Goal: Task Accomplishment & Management: Complete application form

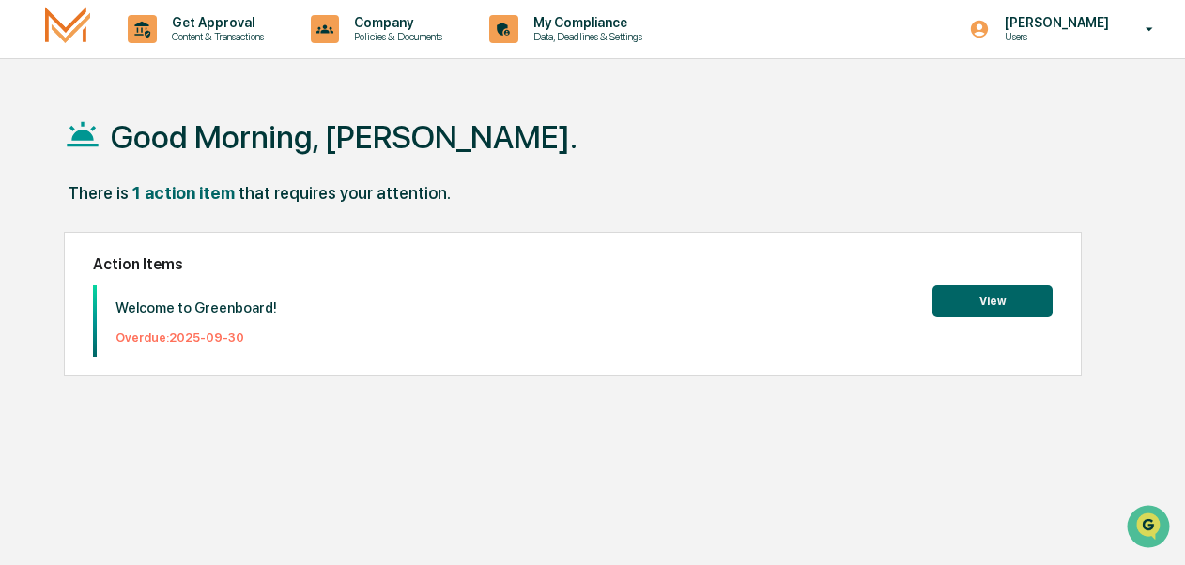
click at [981, 294] on button "View" at bounding box center [992, 301] width 120 height 32
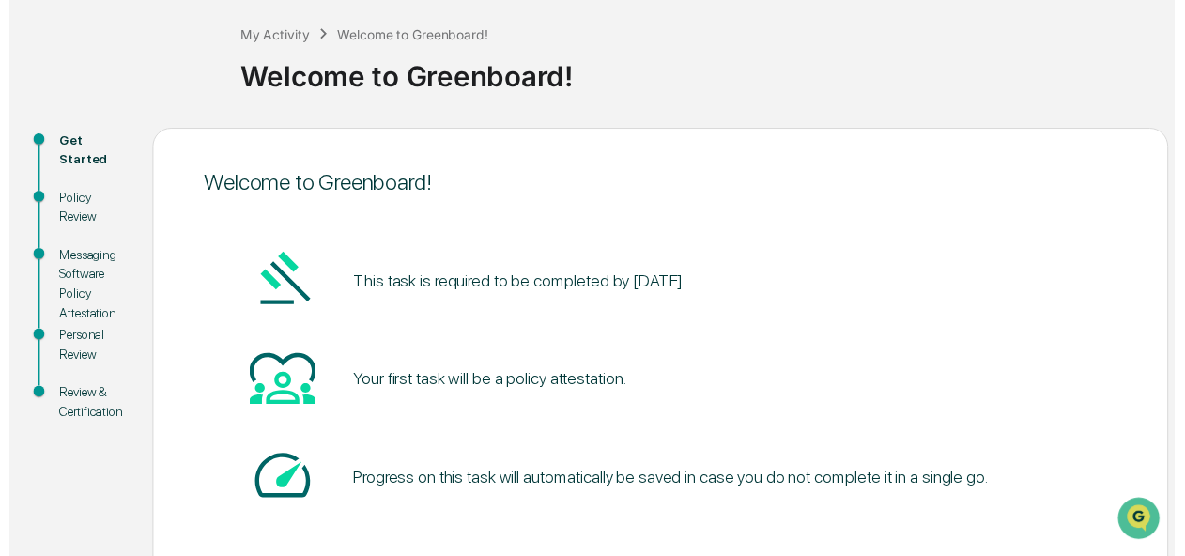
scroll to position [191, 0]
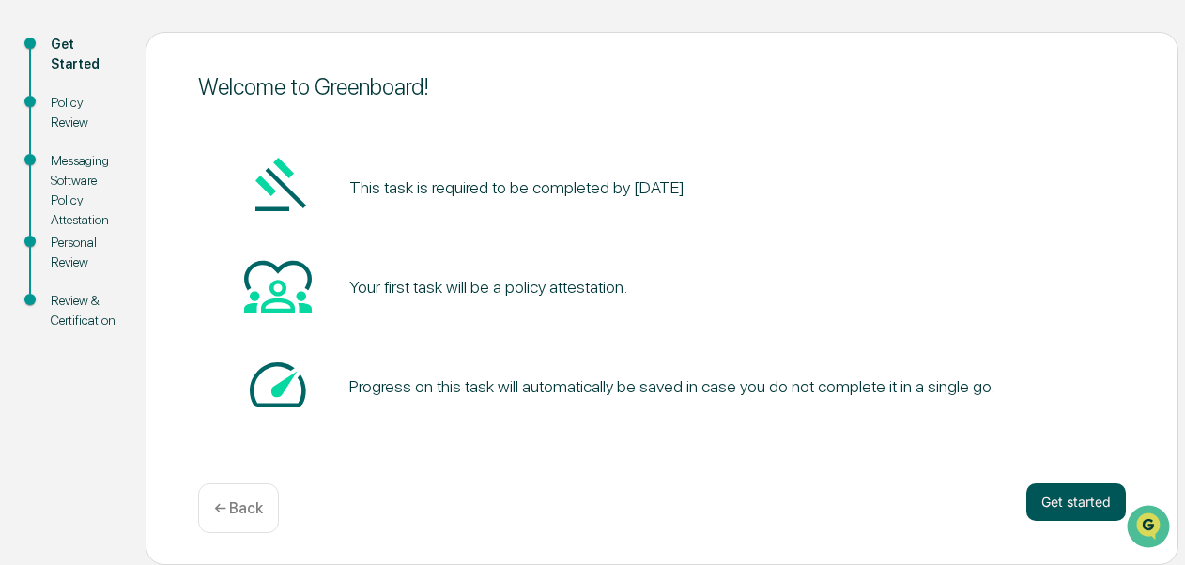
click at [1067, 503] on button "Get started" at bounding box center [1075, 502] width 99 height 38
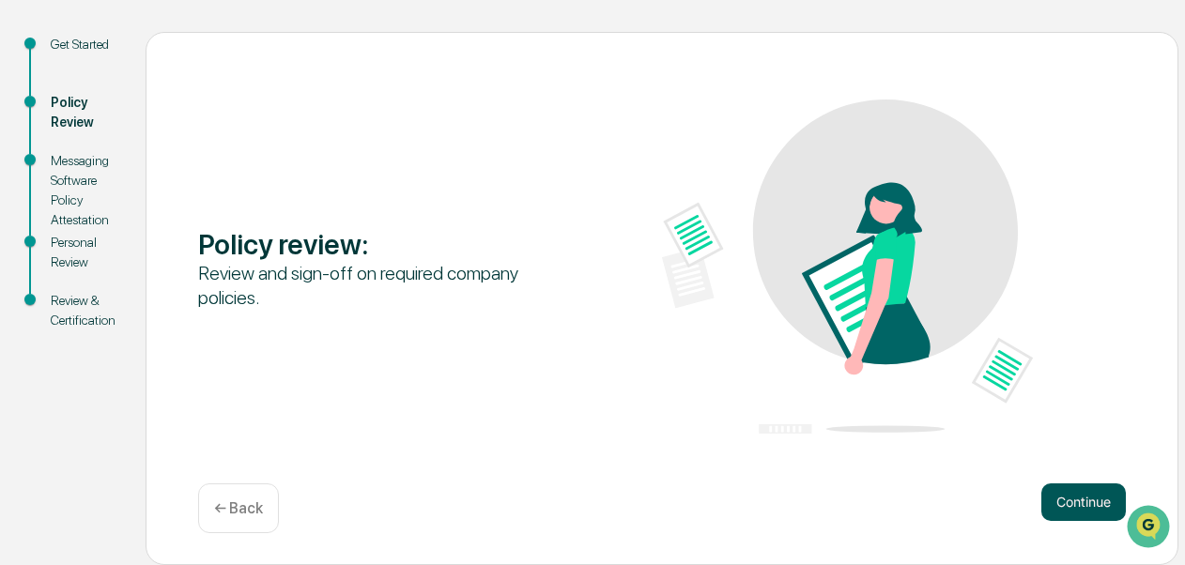
click at [1083, 496] on button "Continue" at bounding box center [1083, 502] width 84 height 38
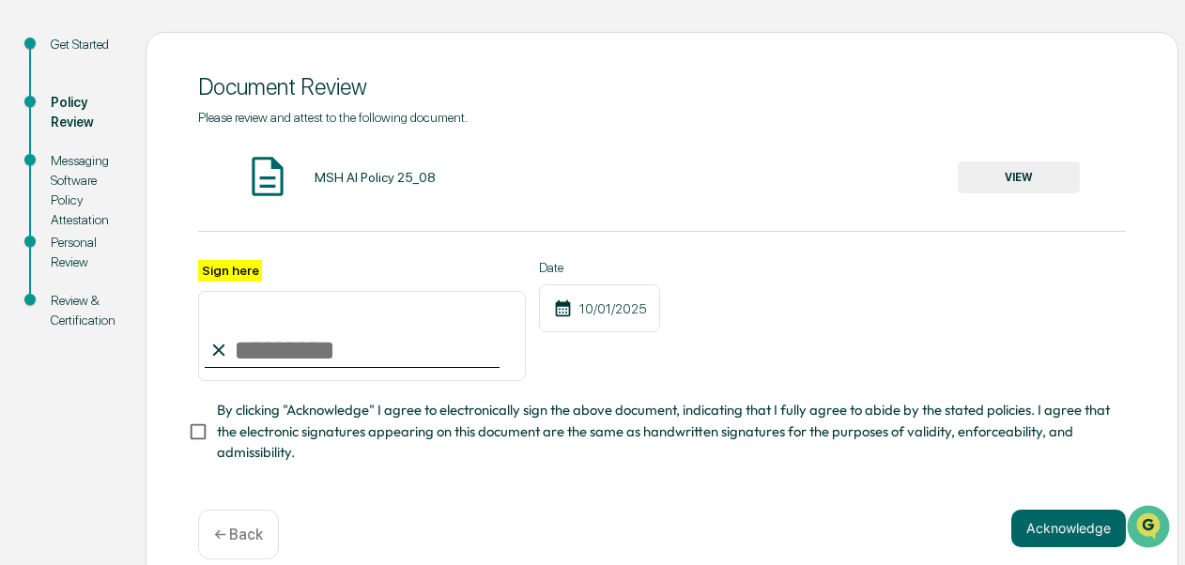
click at [267, 353] on input "Sign here" at bounding box center [362, 336] width 328 height 90
type input "**********"
click at [1086, 531] on button "Acknowledge" at bounding box center [1068, 529] width 115 height 38
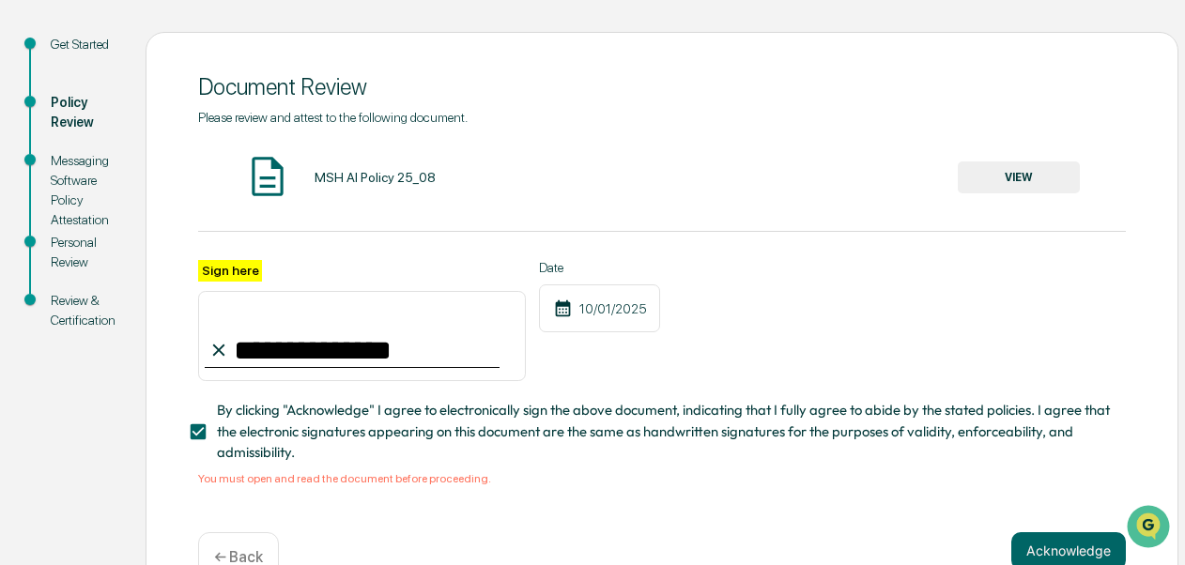
click at [1039, 184] on button "VIEW" at bounding box center [1018, 177] width 122 height 32
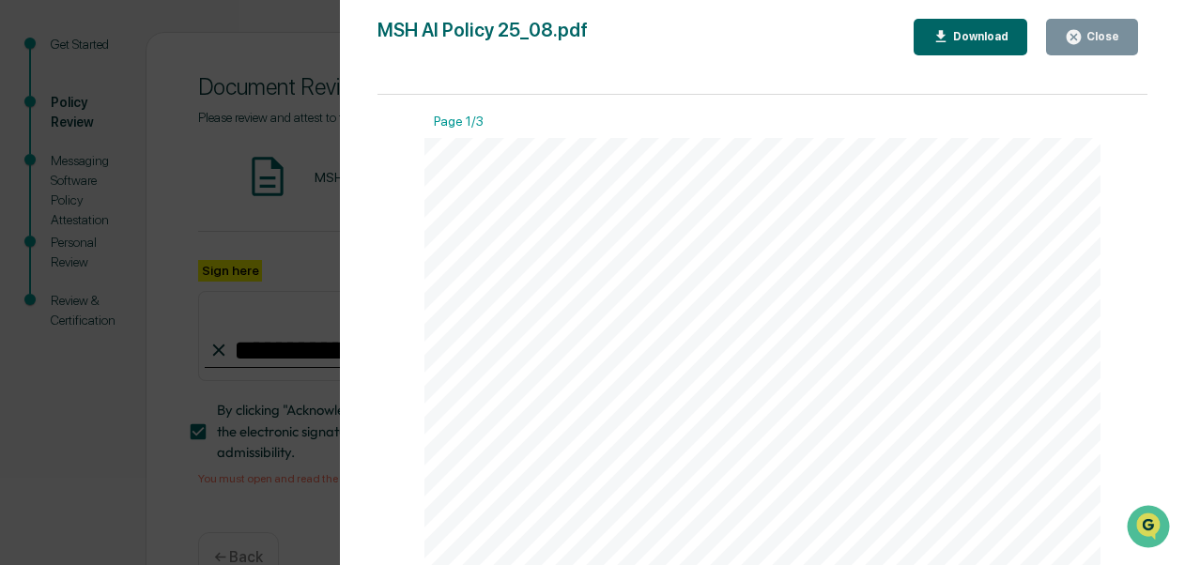
click at [1087, 35] on div "Close" at bounding box center [1091, 37] width 54 height 18
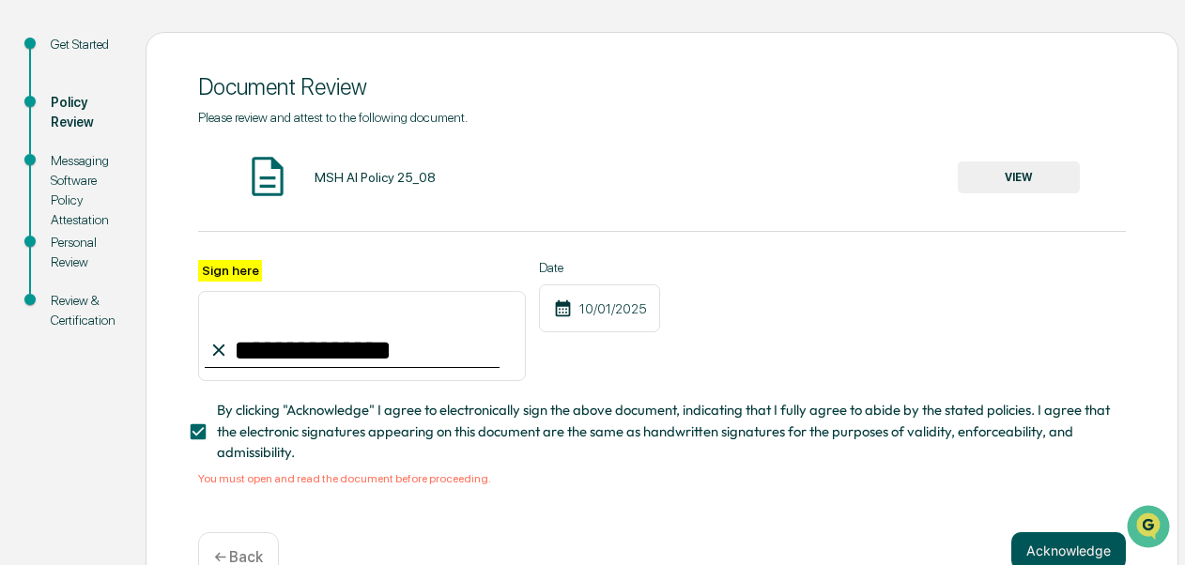
click at [1070, 552] on button "Acknowledge" at bounding box center [1068, 551] width 115 height 38
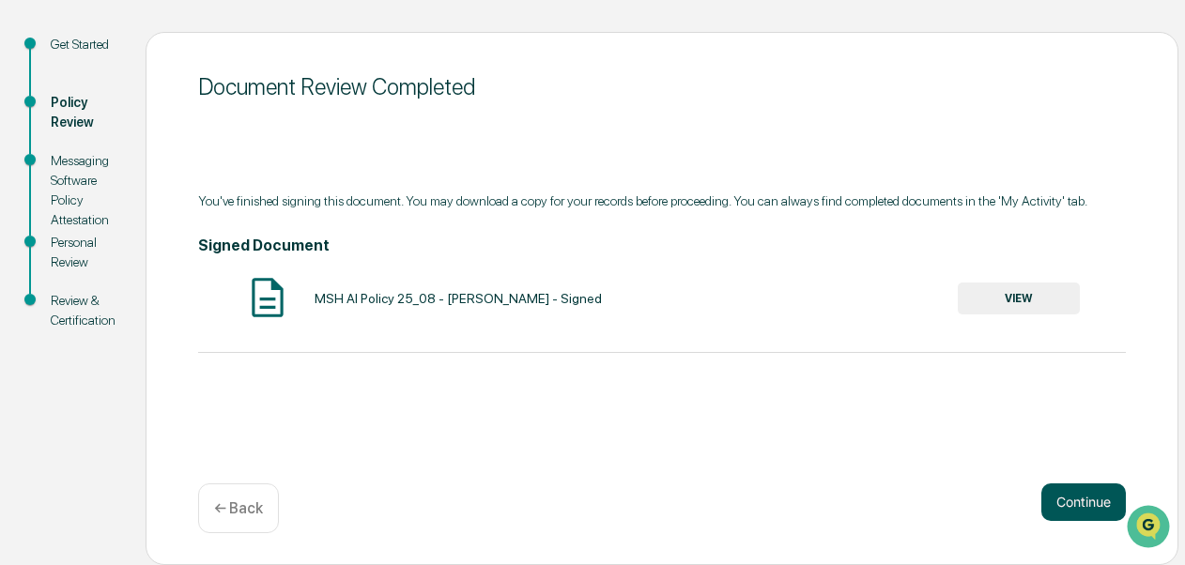
click at [1078, 498] on button "Continue" at bounding box center [1083, 502] width 84 height 38
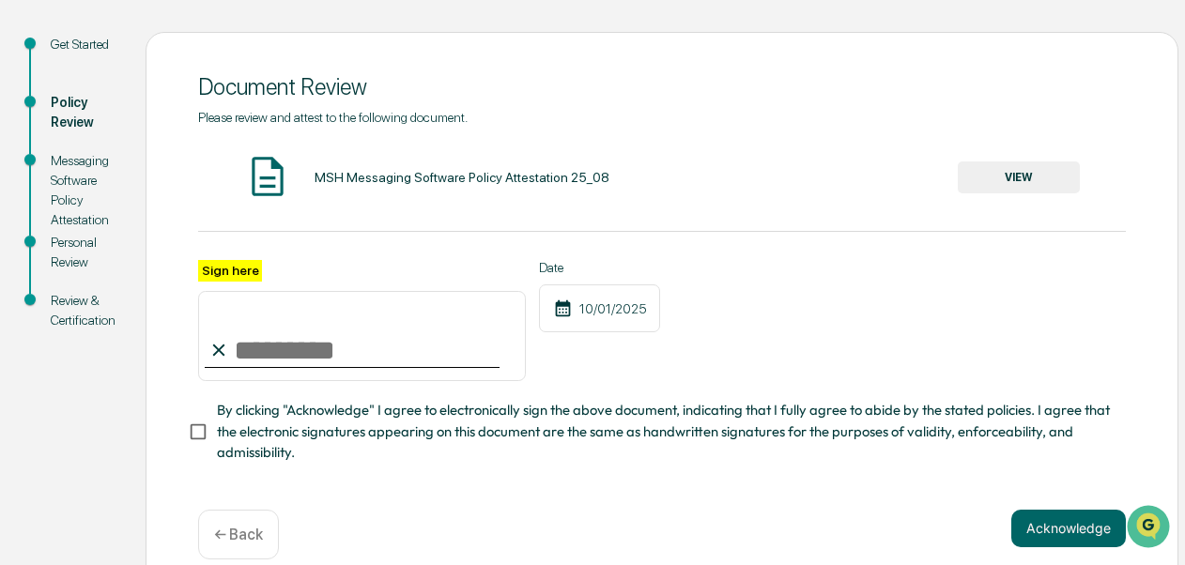
click at [1005, 176] on button "VIEW" at bounding box center [1018, 177] width 122 height 32
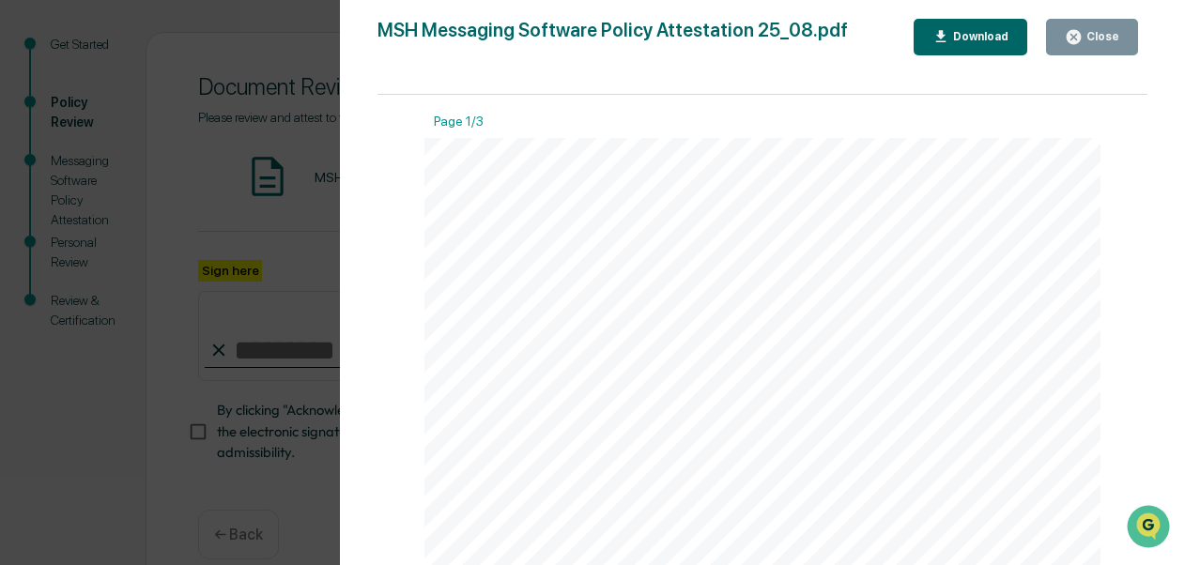
click at [1109, 38] on div "Close" at bounding box center [1100, 36] width 37 height 13
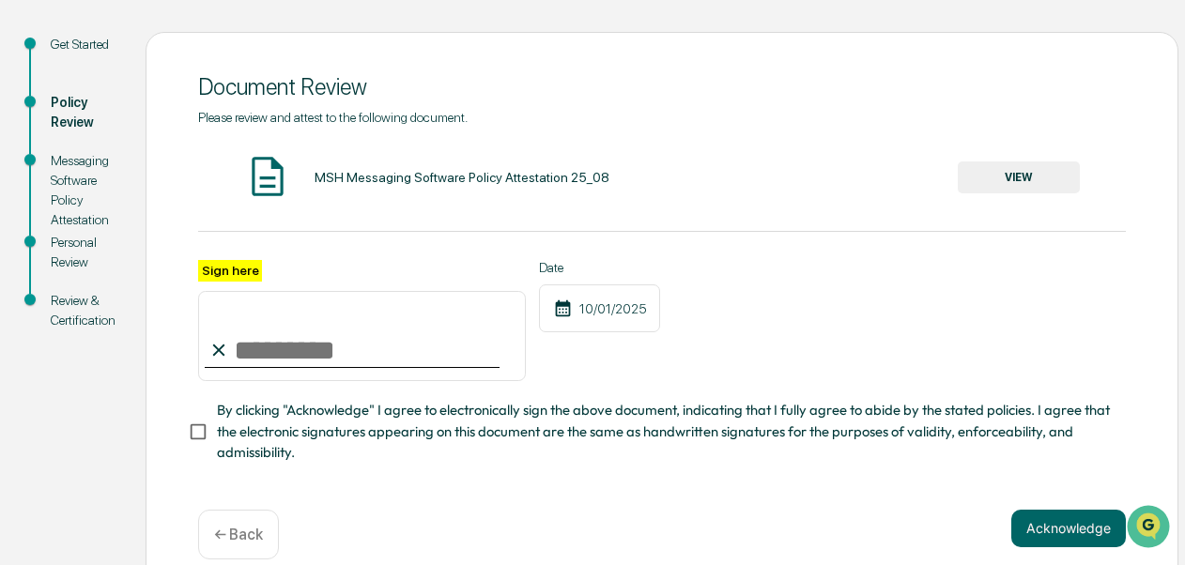
click at [274, 346] on input "Sign here" at bounding box center [362, 336] width 328 height 90
type input "**********"
click at [1048, 531] on button "Acknowledge" at bounding box center [1068, 529] width 115 height 38
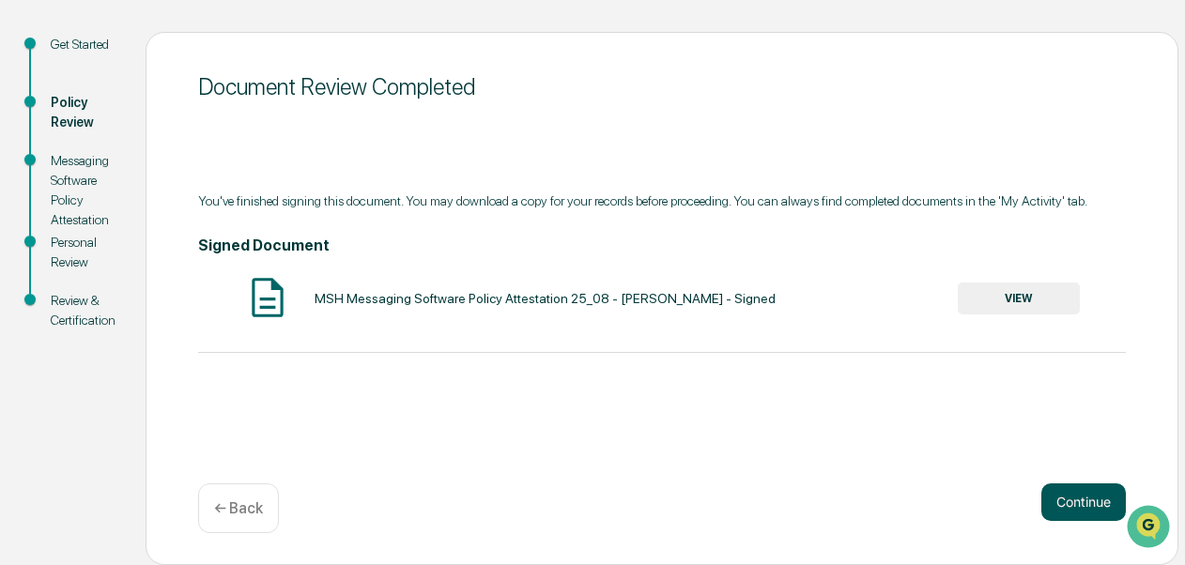
click at [1067, 490] on button "Continue" at bounding box center [1083, 502] width 84 height 38
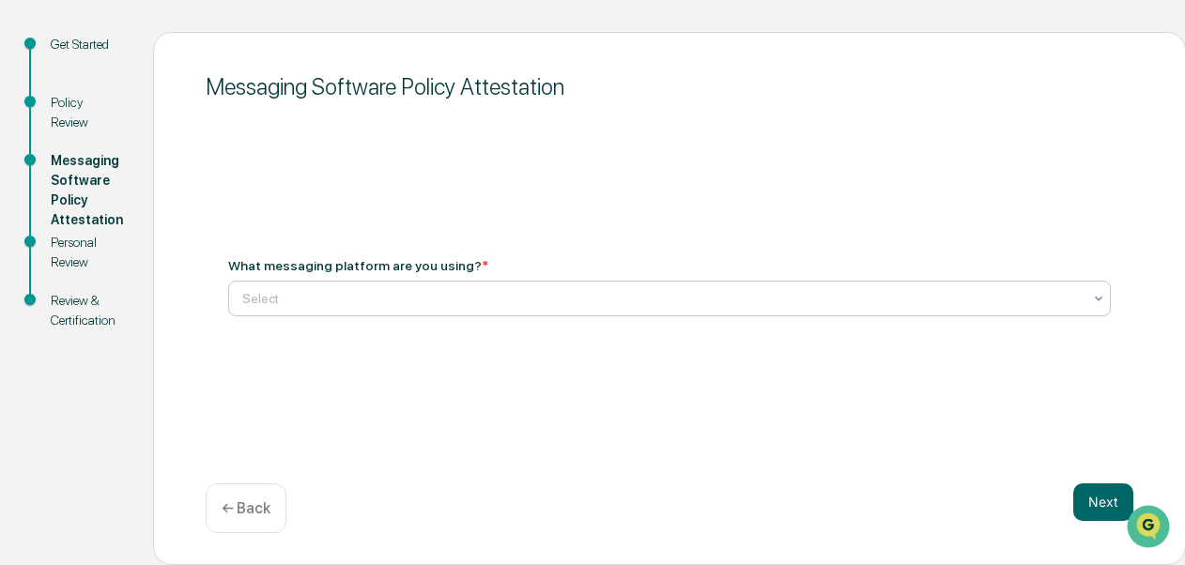
click at [300, 304] on div at bounding box center [661, 298] width 839 height 19
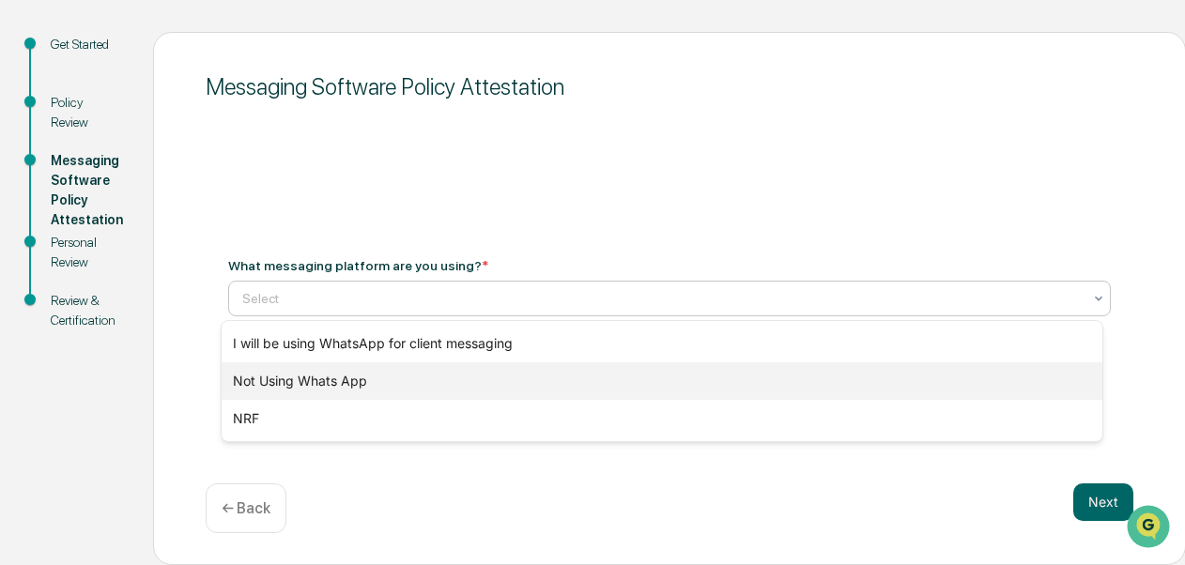
click at [298, 377] on div "Not Using Whats App" at bounding box center [662, 381] width 880 height 38
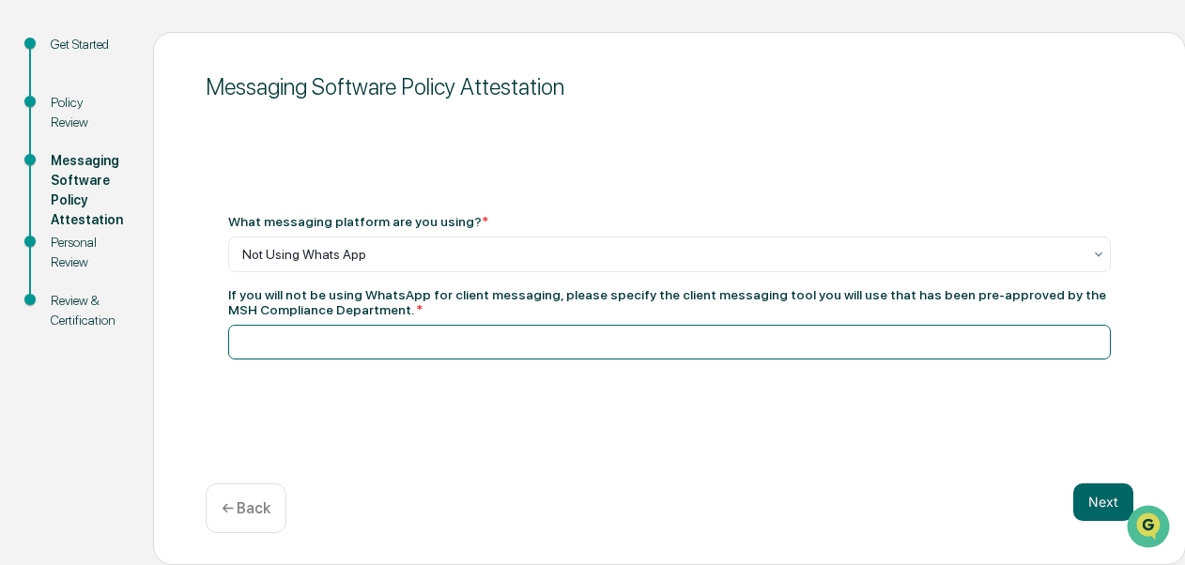
click at [304, 342] on input at bounding box center [669, 342] width 882 height 35
type input "**********"
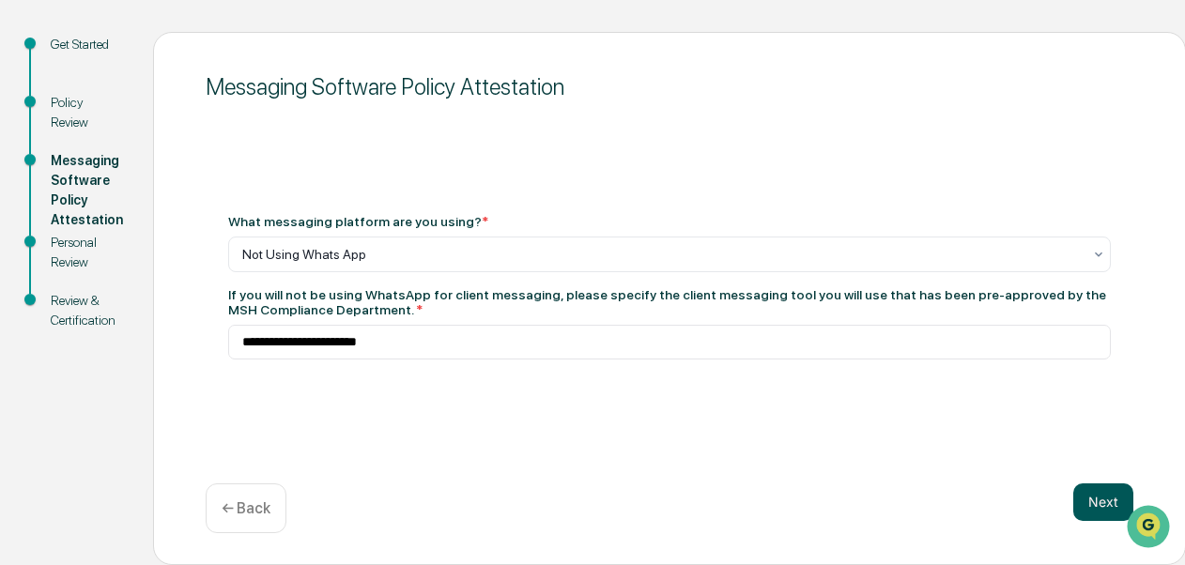
click at [1096, 498] on button "Next" at bounding box center [1103, 502] width 60 height 38
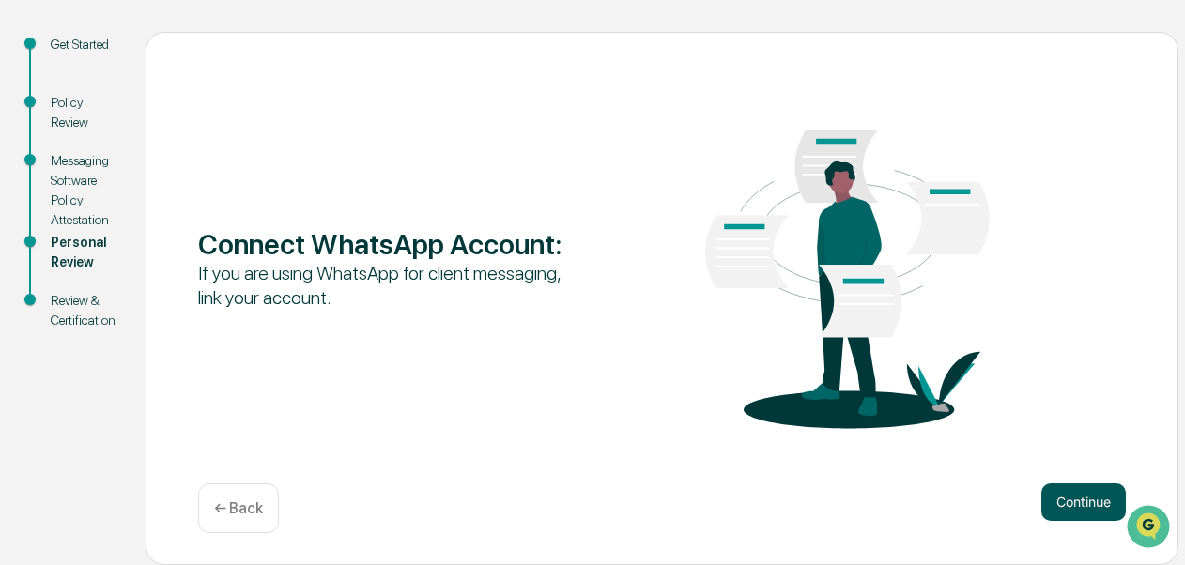
click at [1094, 495] on button "Continue" at bounding box center [1083, 502] width 84 height 38
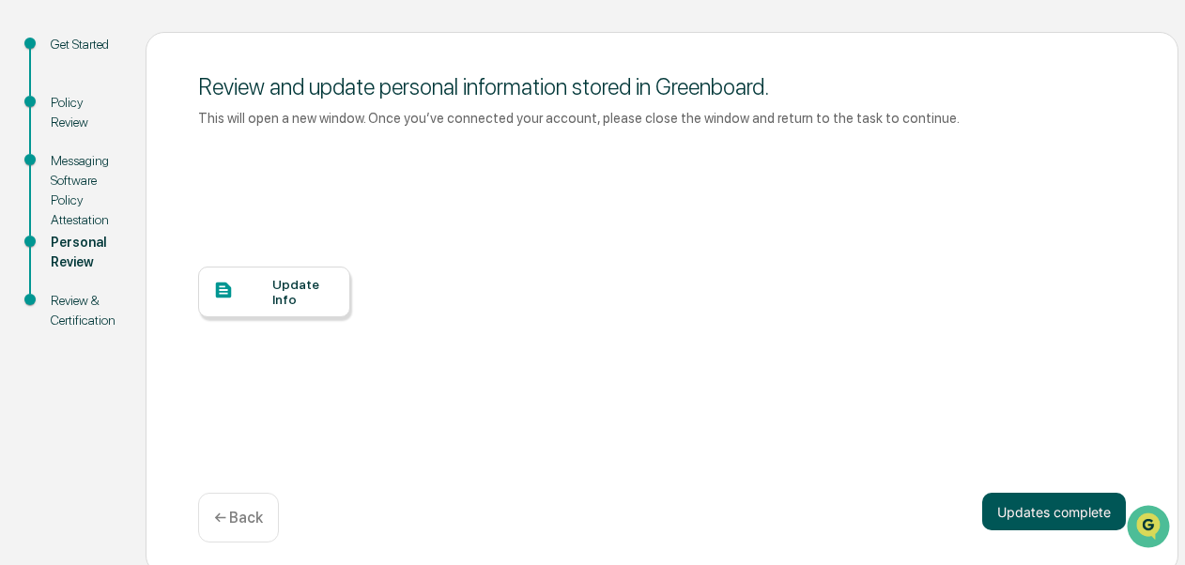
click at [1079, 511] on button "Updates complete" at bounding box center [1054, 512] width 144 height 38
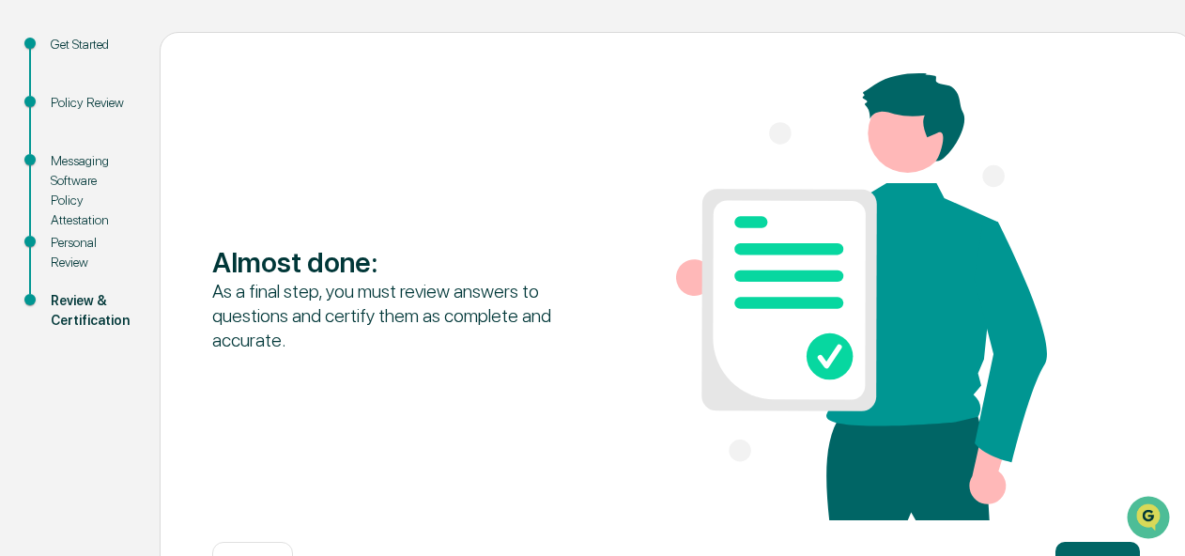
scroll to position [260, 0]
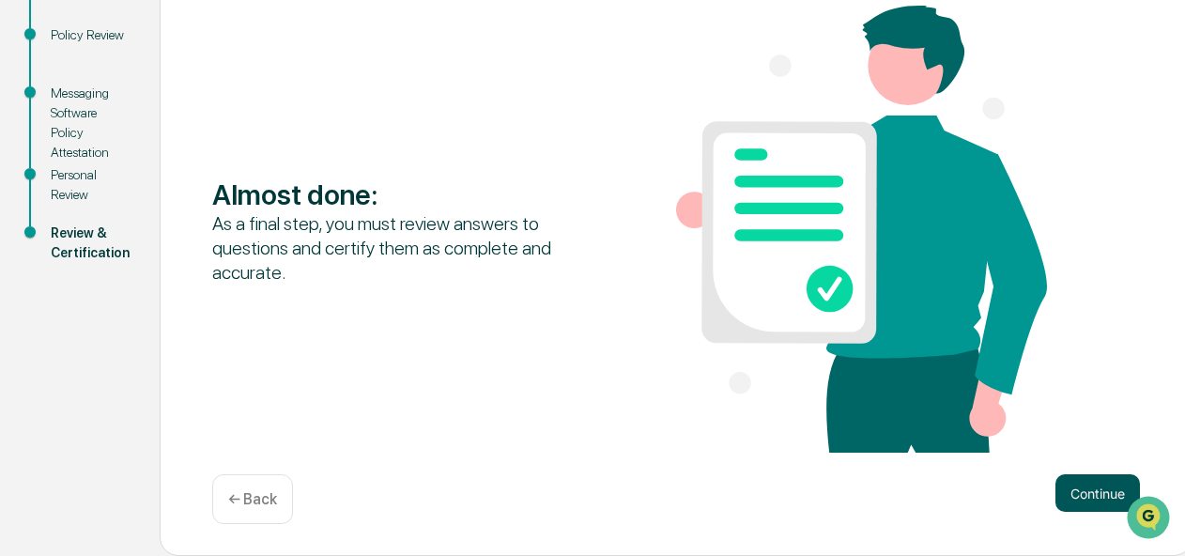
click at [1082, 490] on button "Continue" at bounding box center [1097, 493] width 84 height 38
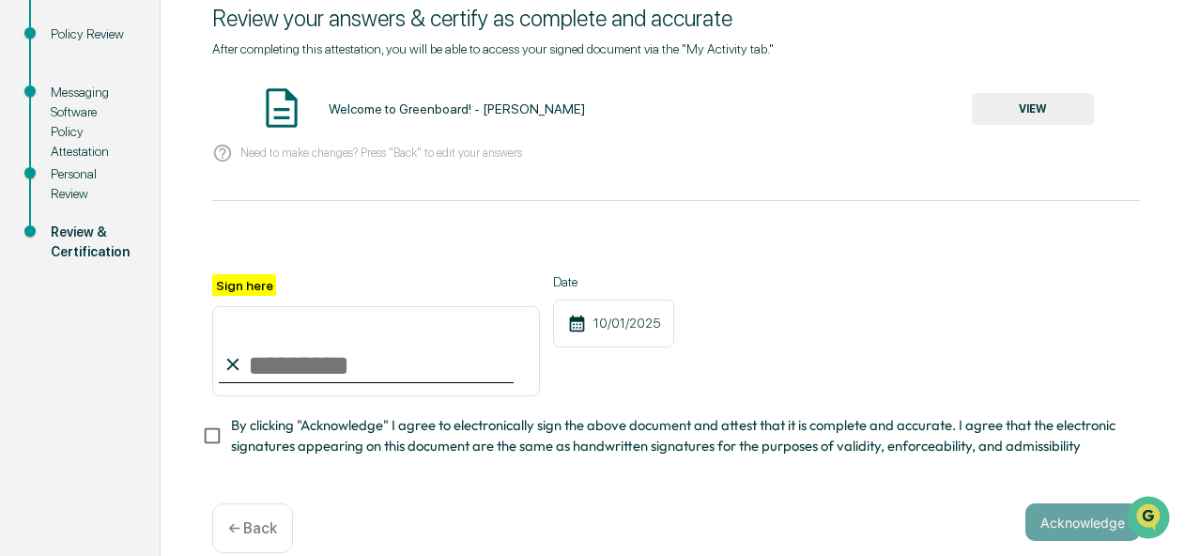
click at [1021, 100] on button "VIEW" at bounding box center [1032, 109] width 122 height 32
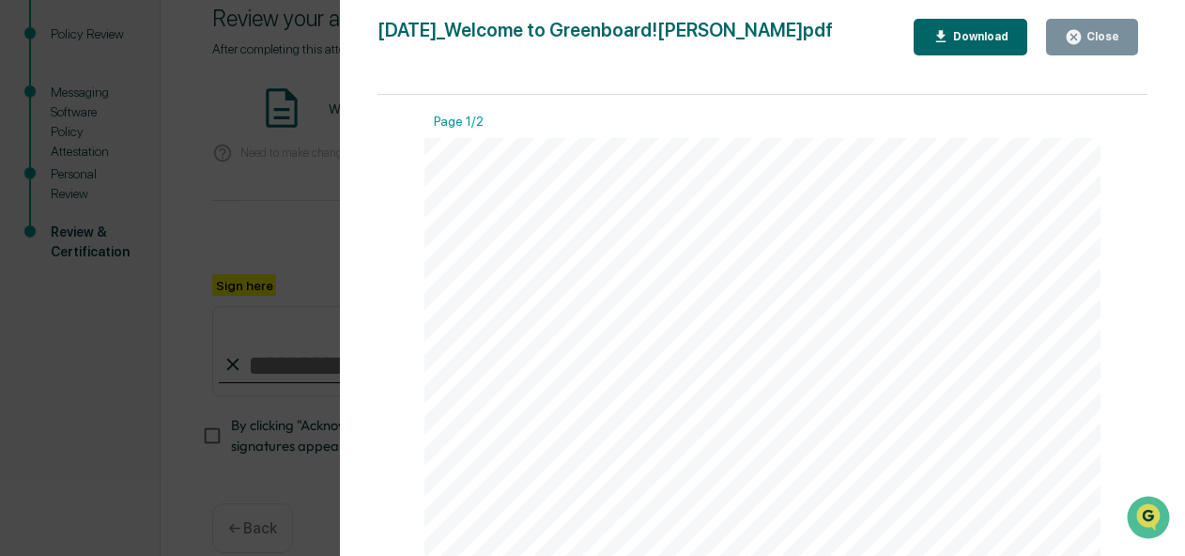
click at [1096, 38] on div "Close" at bounding box center [1100, 36] width 37 height 13
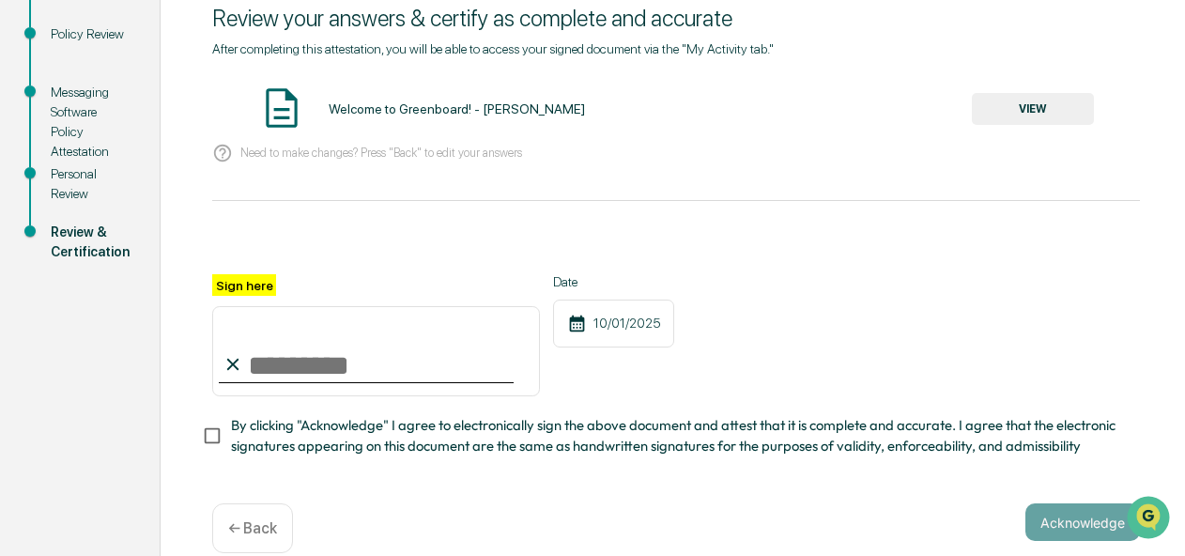
click at [379, 368] on input "Sign here" at bounding box center [376, 351] width 328 height 90
type input "**********"
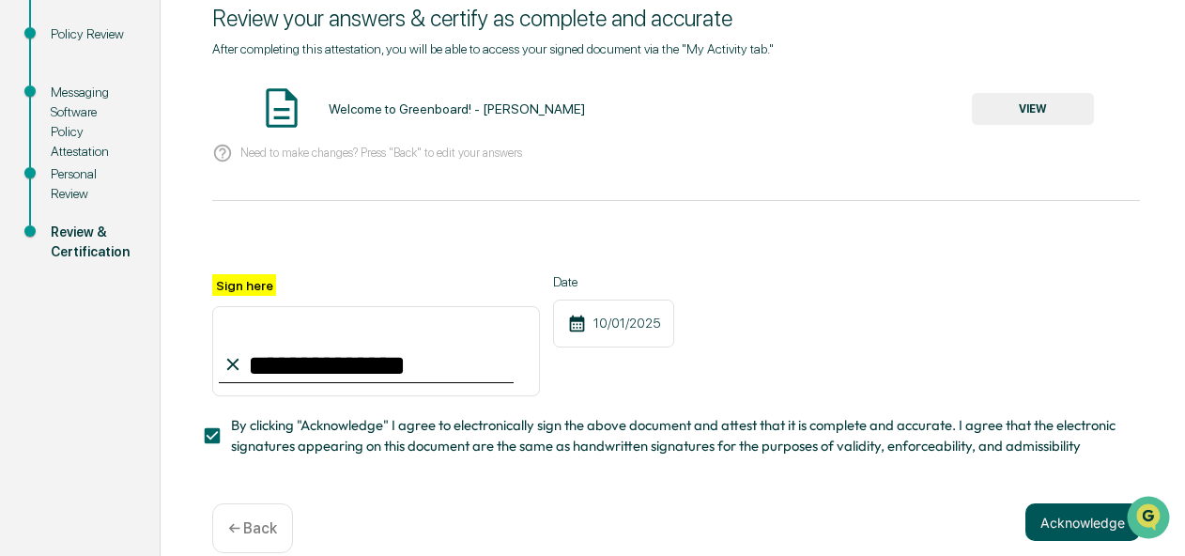
click at [1067, 525] on button "Acknowledge" at bounding box center [1082, 522] width 115 height 38
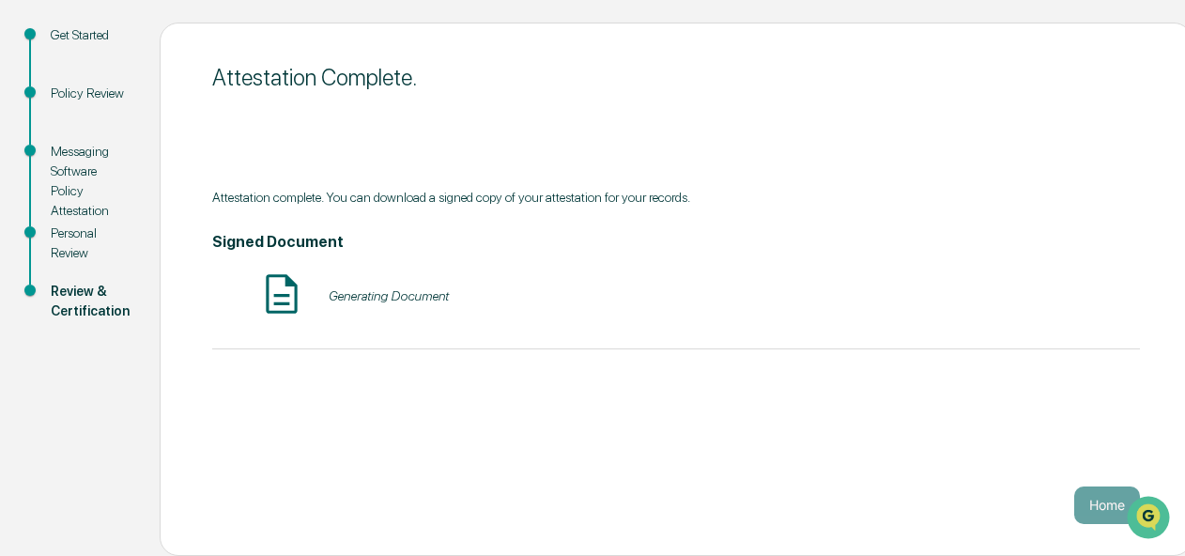
scroll to position [201, 0]
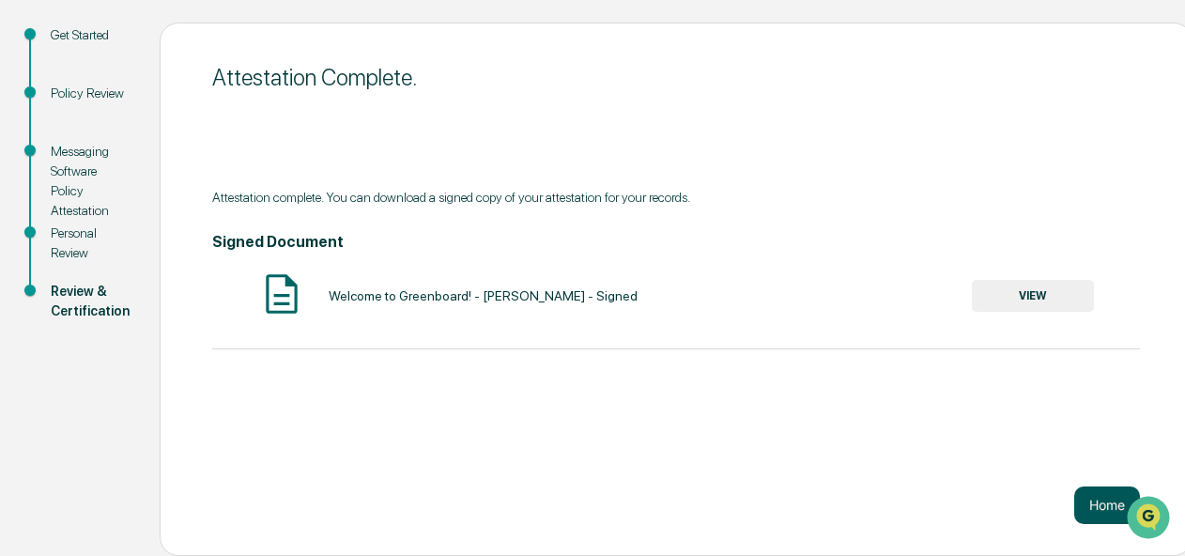
click at [1086, 502] on button "Home" at bounding box center [1107, 505] width 66 height 38
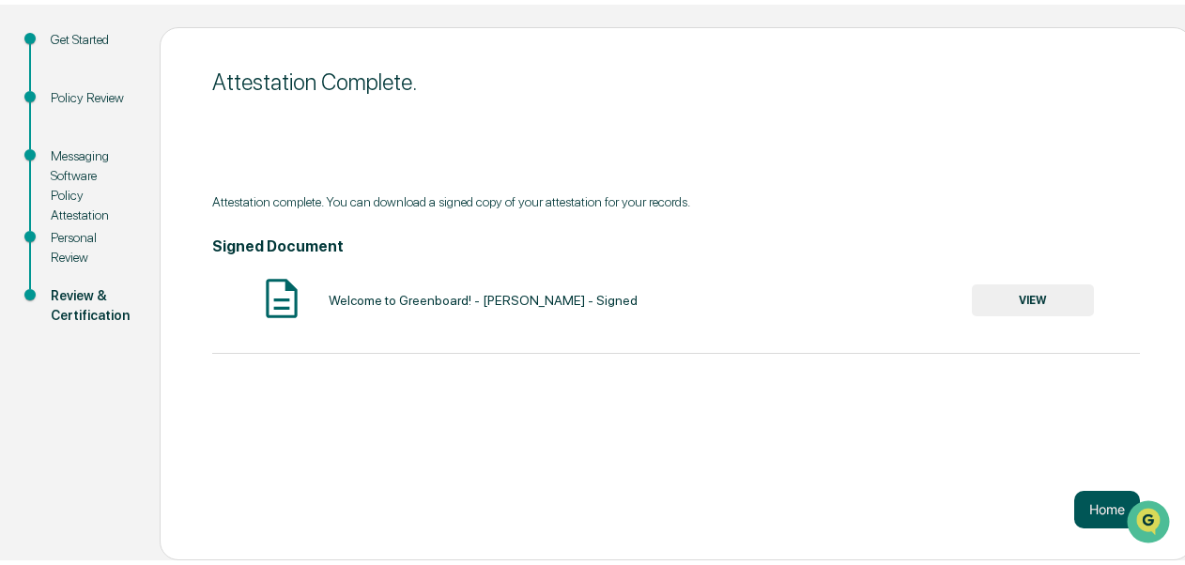
scroll to position [89, 0]
